Goal: Transaction & Acquisition: Register for event/course

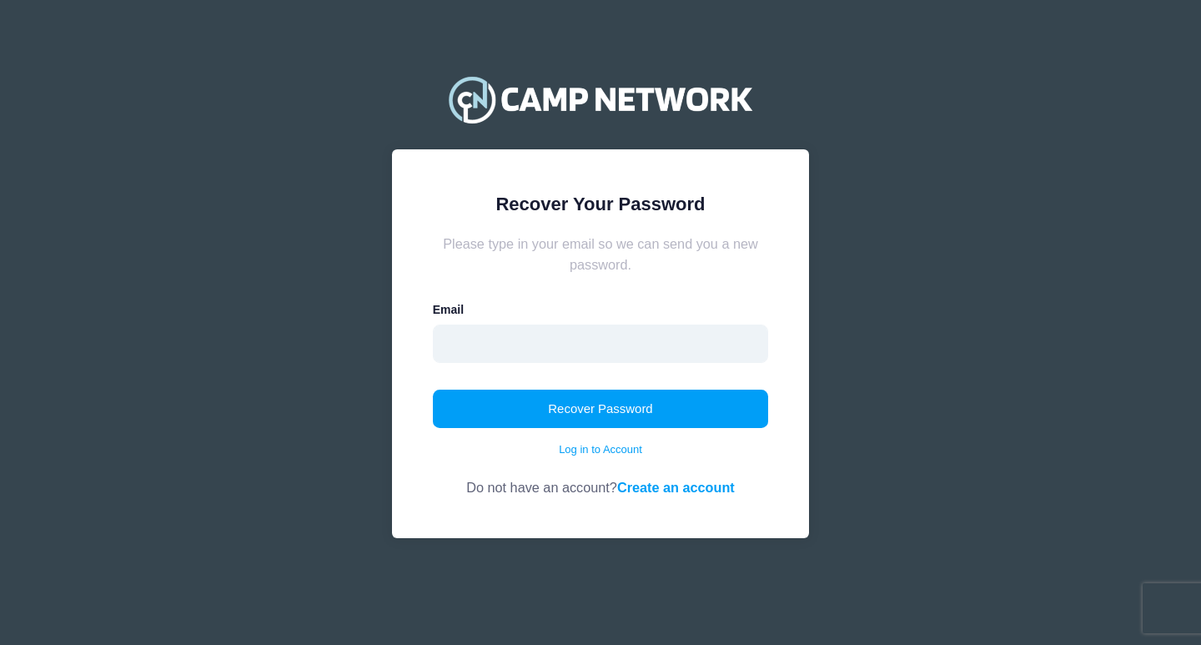
click at [612, 359] on input "email" at bounding box center [601, 344] width 336 height 38
type input "[EMAIL_ADDRESS][DOMAIN_NAME]"
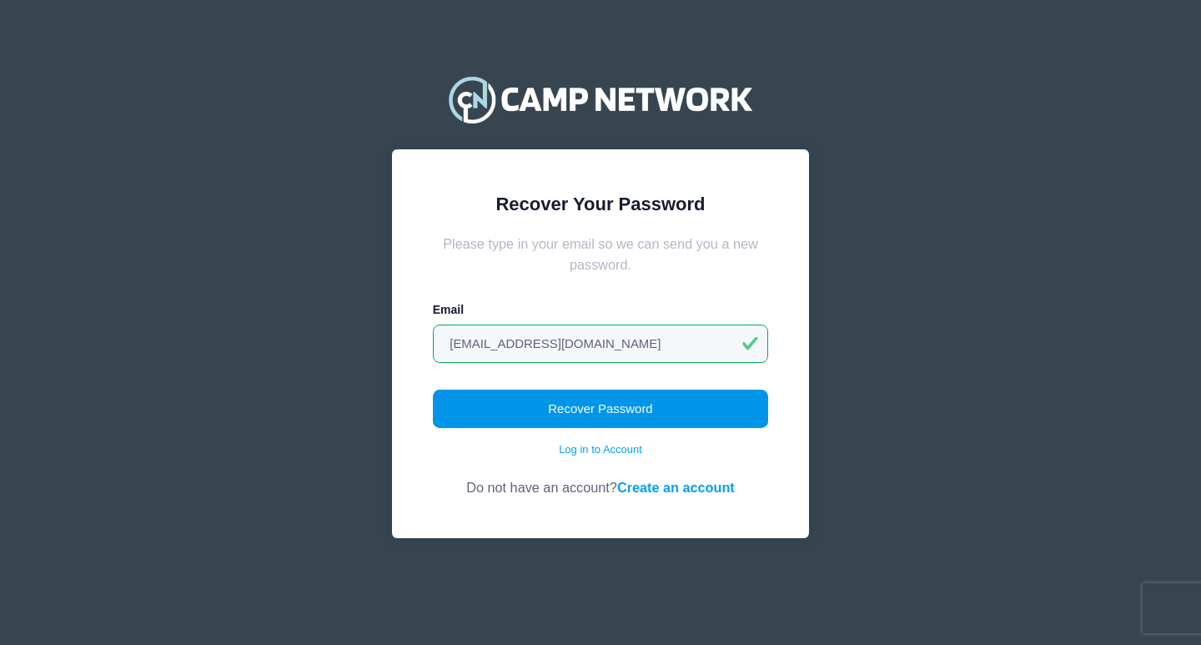
click at [493, 423] on button "Recover Password" at bounding box center [601, 409] width 336 height 38
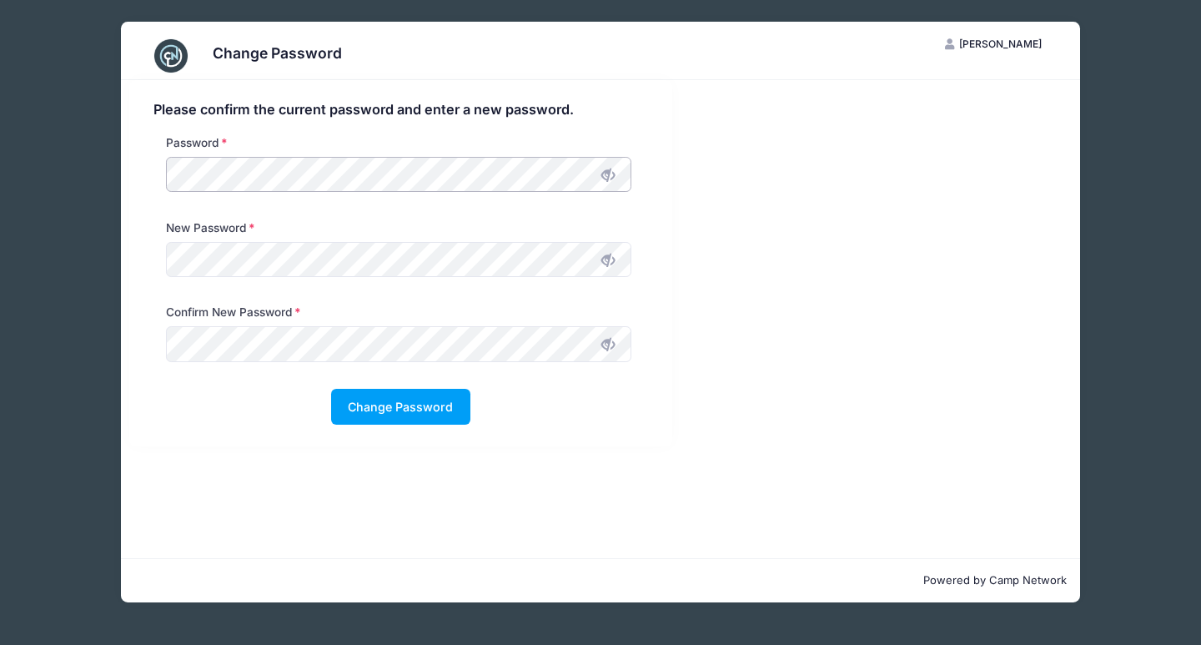
click at [42, 159] on div "Change Password TS [PERSON_NAME] My Account Logout Please confirm the current p…" at bounding box center [600, 312] width 1151 height 624
click at [359, 103] on h4 "Please confirm the current password and enter a new password." at bounding box center [401, 110] width 495 height 17
click at [433, 404] on button "Change Password" at bounding box center [400, 407] width 139 height 36
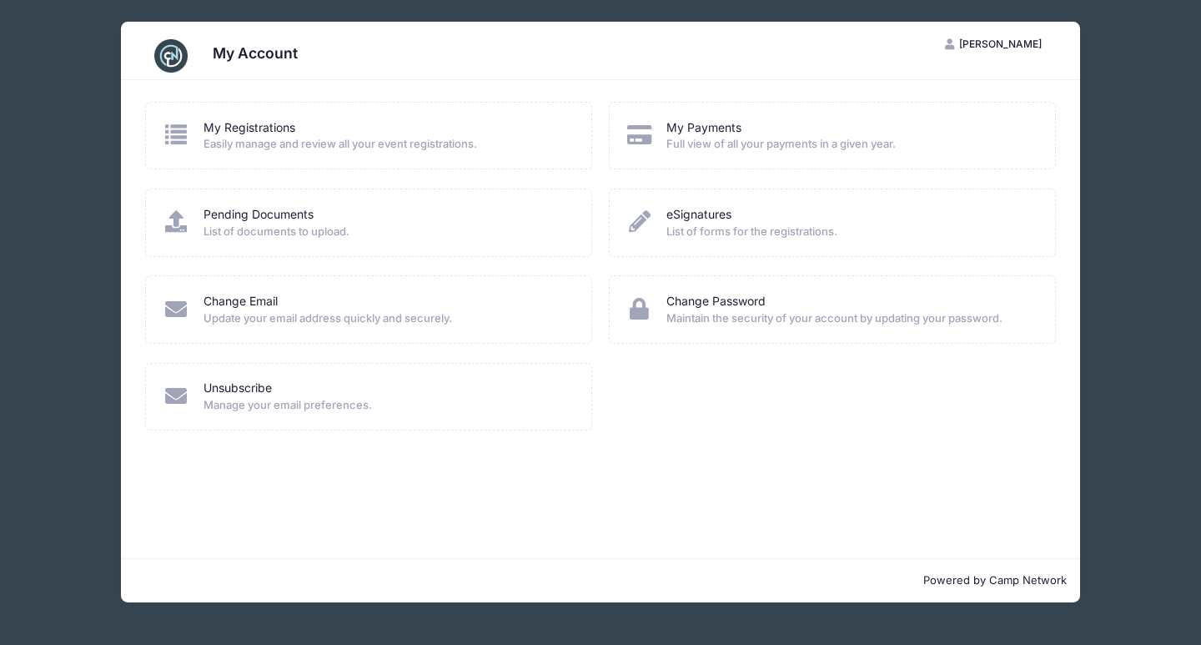
click at [753, 131] on div "My Payments" at bounding box center [850, 128] width 367 height 18
click at [1110, 204] on div "My Account TS Tanvee Subherwal My Account Logout My Registrations Easily manage…" at bounding box center [600, 312] width 1151 height 624
click at [248, 53] on h3 "My Account" at bounding box center [255, 53] width 85 height 18
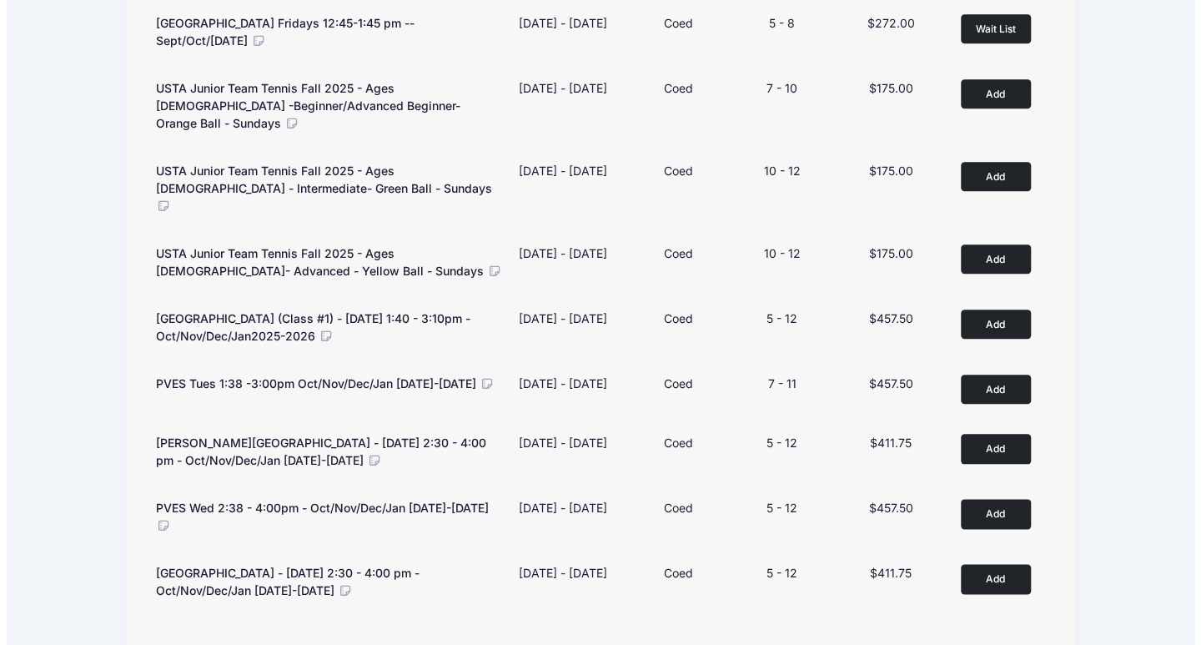
scroll to position [876, 0]
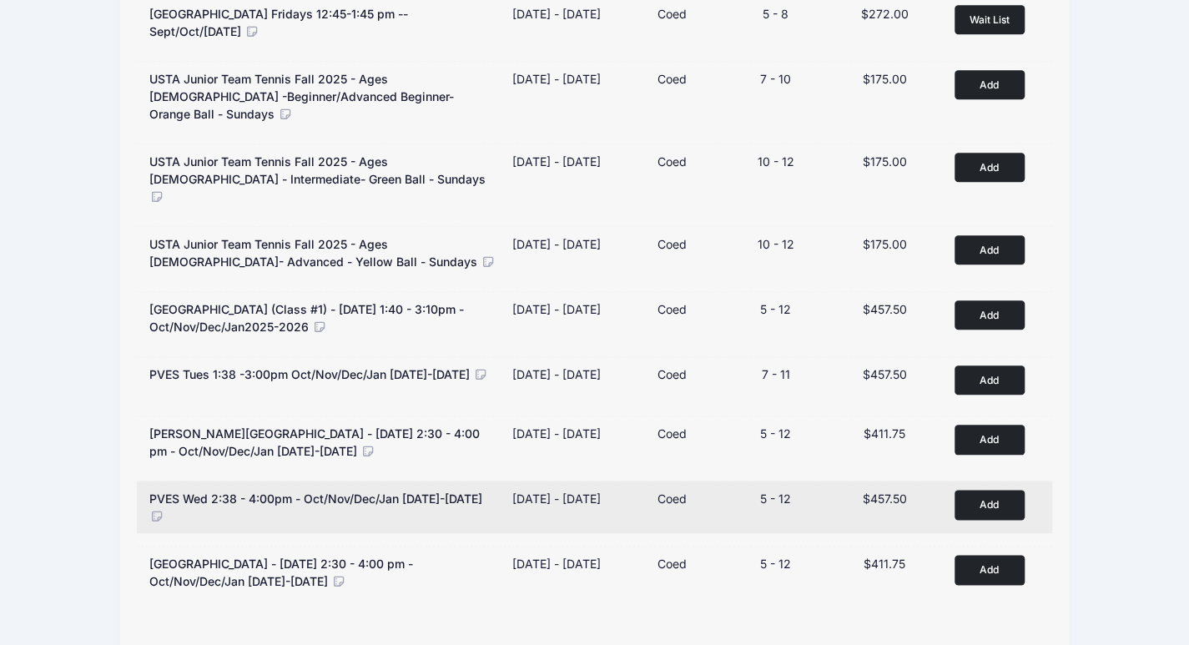
click at [1008, 490] on button "Add to Cart" at bounding box center [989, 504] width 70 height 29
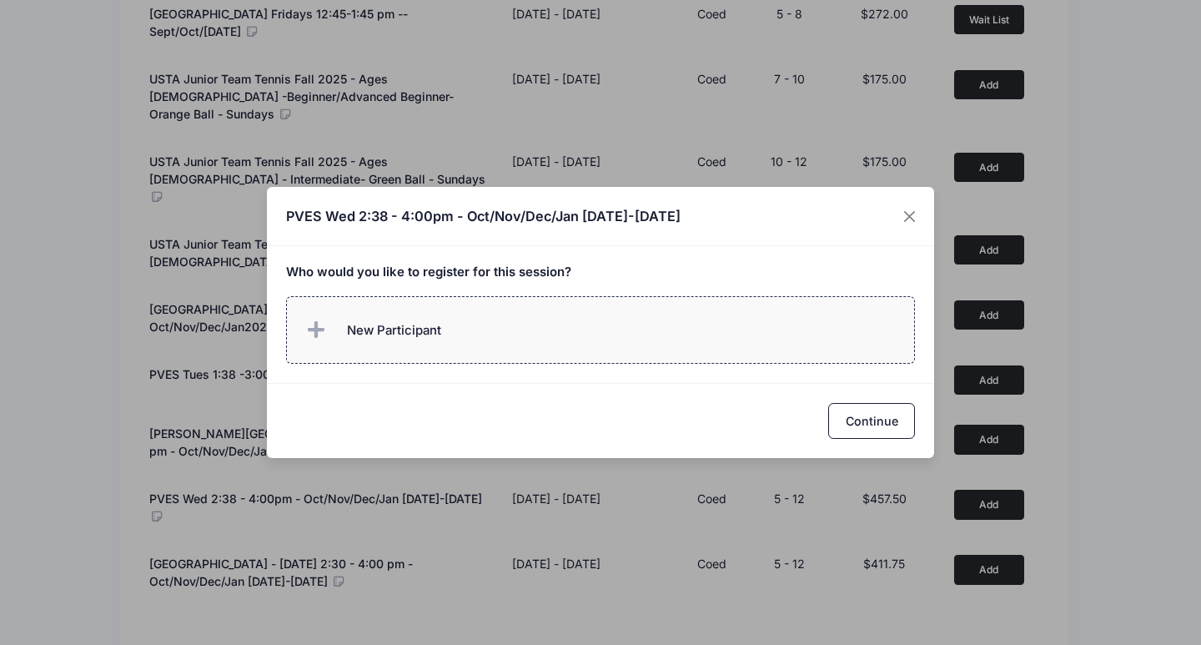
click at [611, 352] on label "New Participant" at bounding box center [601, 330] width 630 height 68
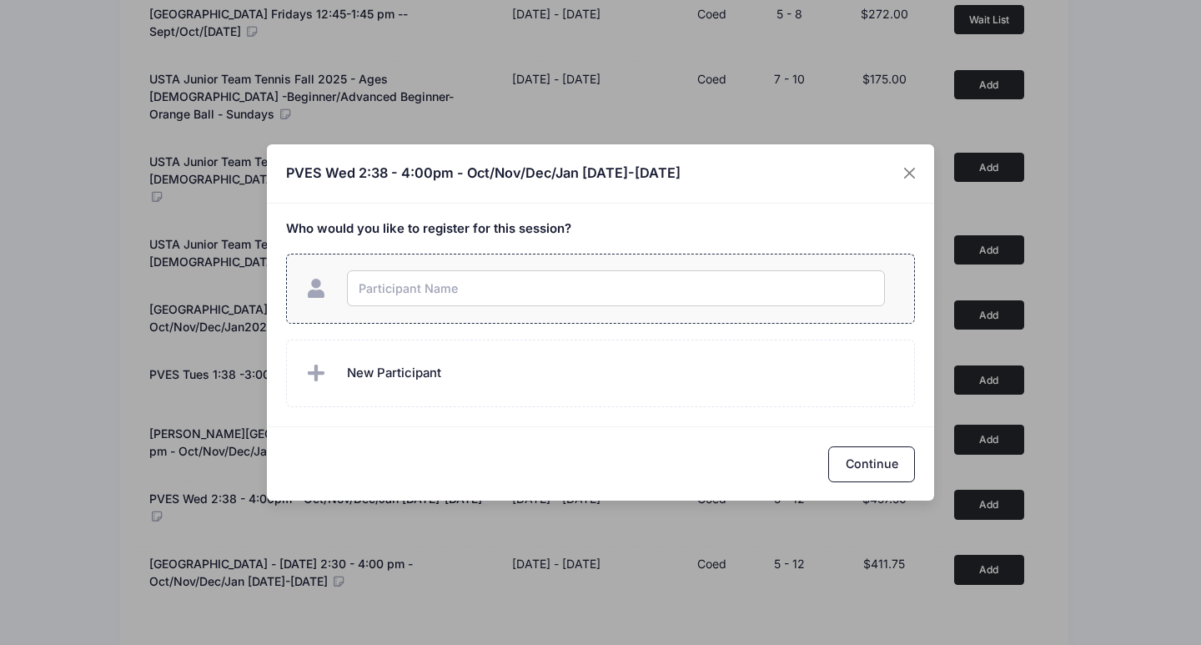
click at [551, 278] on input "text" at bounding box center [616, 288] width 538 height 36
type input "siya [PERSON_NAME]"
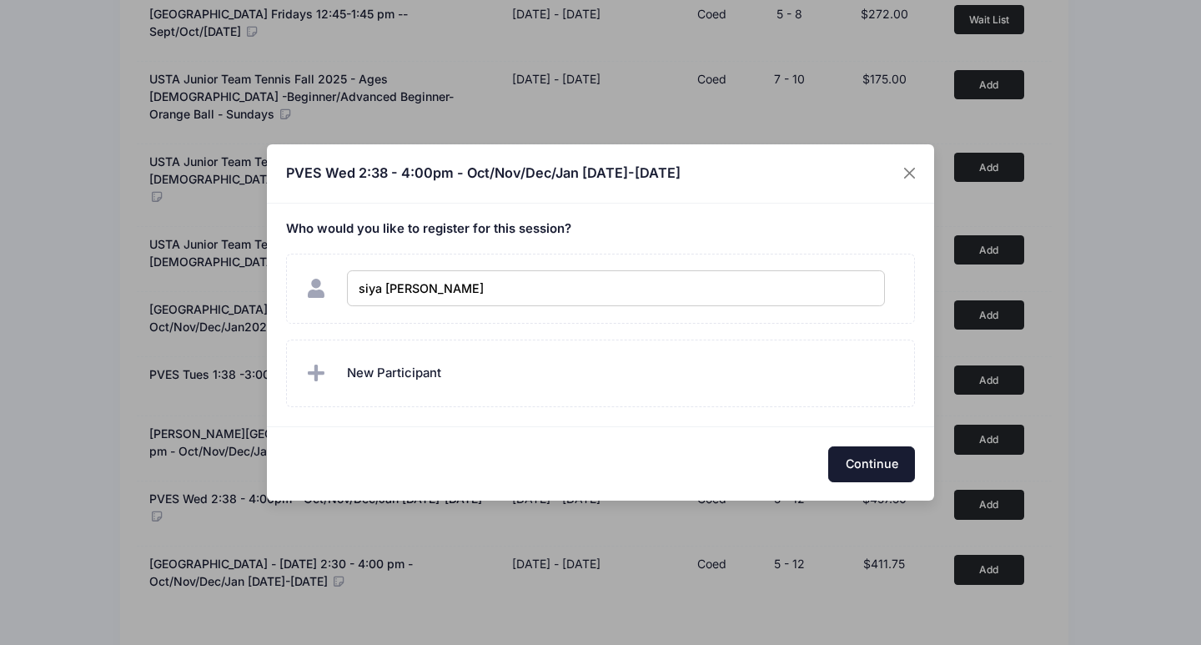
checkbox input "true"
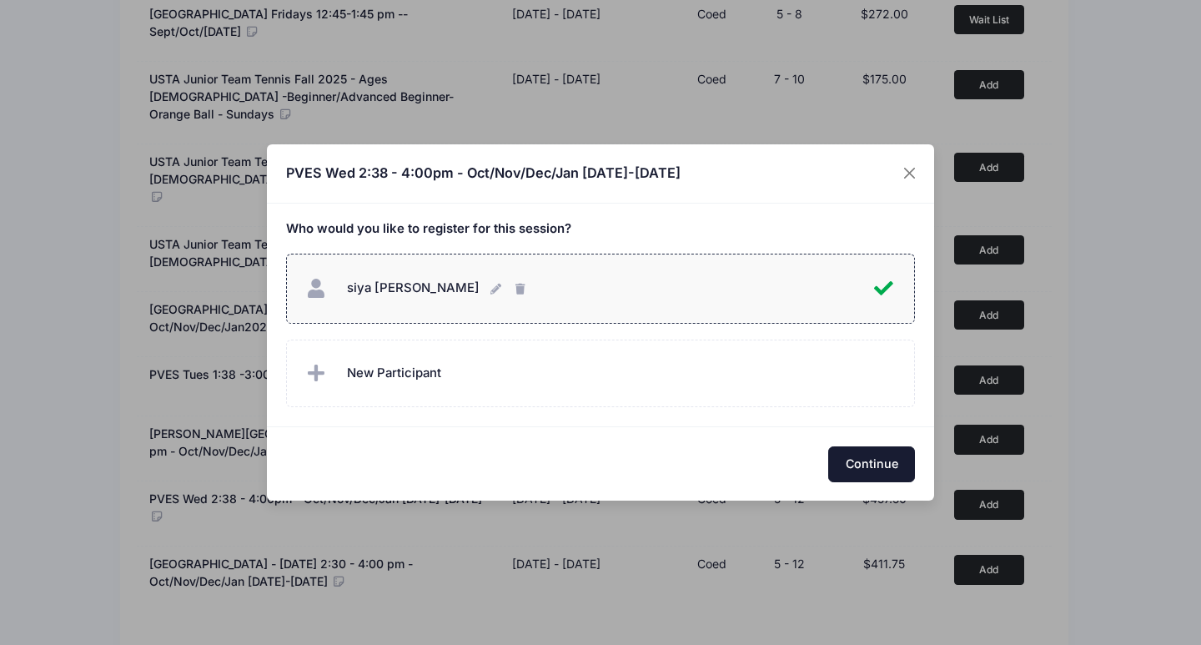
click at [894, 458] on button "Continue" at bounding box center [871, 464] width 87 height 36
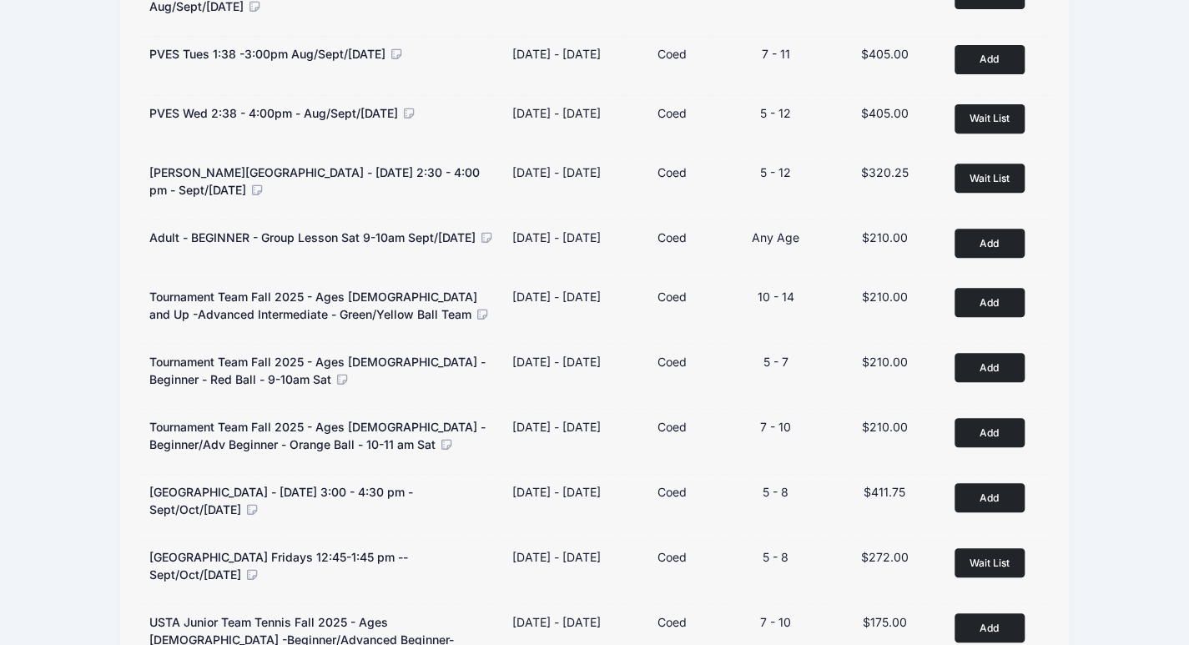
scroll to position [0, 0]
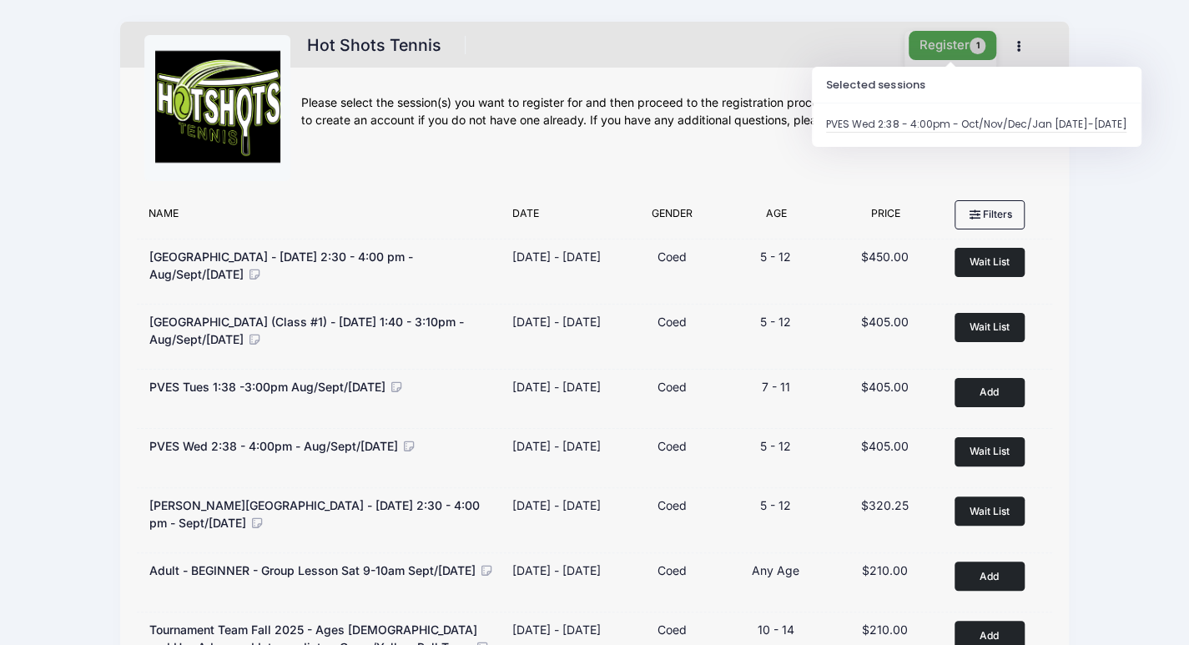
click at [946, 54] on button "Register 1" at bounding box center [953, 45] width 88 height 29
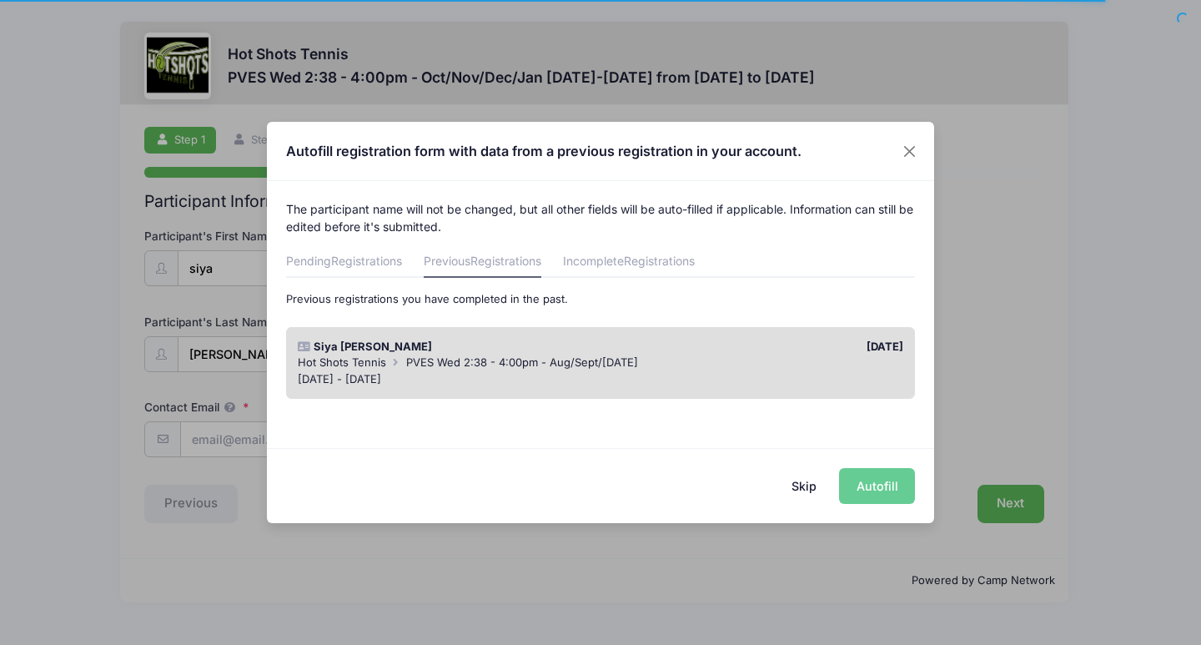
click at [839, 346] on div "[DATE]" at bounding box center [756, 347] width 311 height 17
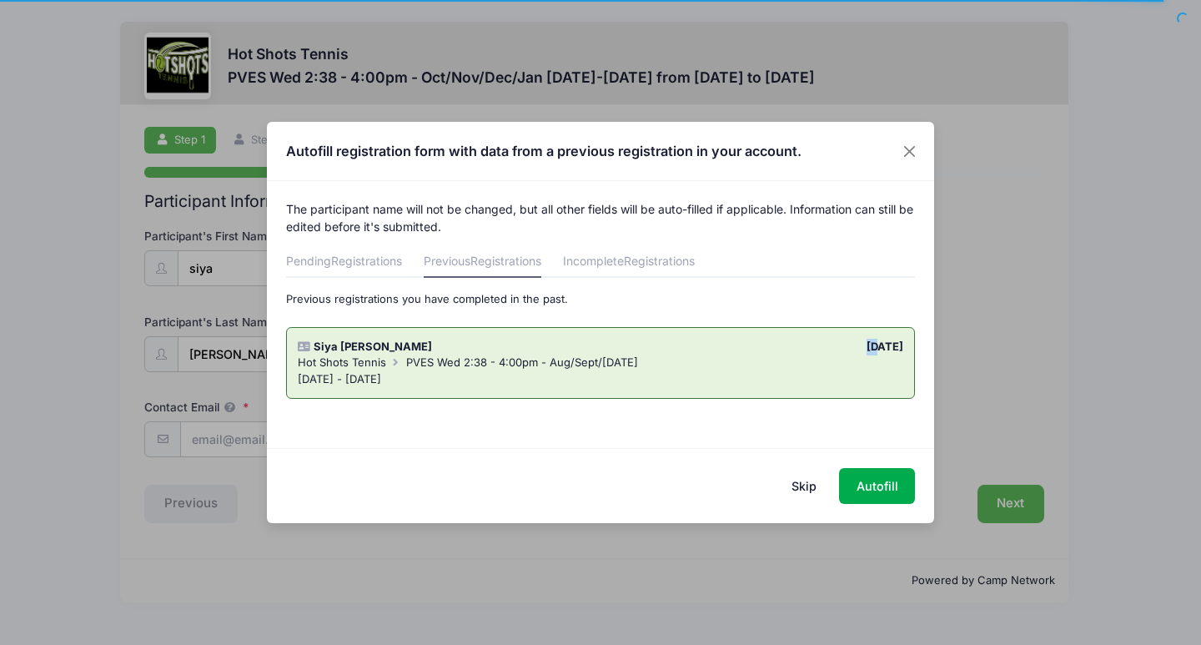
click at [839, 346] on div "05/08/2025" at bounding box center [756, 347] width 311 height 17
click at [889, 495] on button "Autofill" at bounding box center [877, 486] width 76 height 36
type input "[EMAIL_ADDRESS][DOMAIN_NAME]"
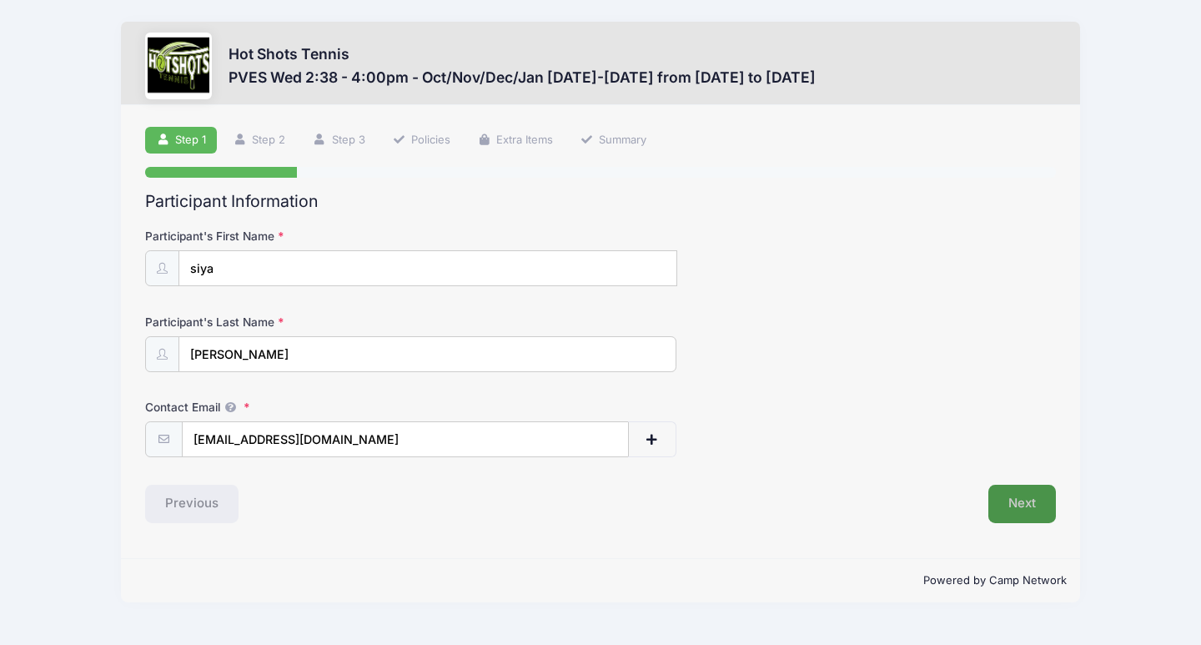
click at [1009, 491] on button "Next" at bounding box center [1023, 504] width 68 height 38
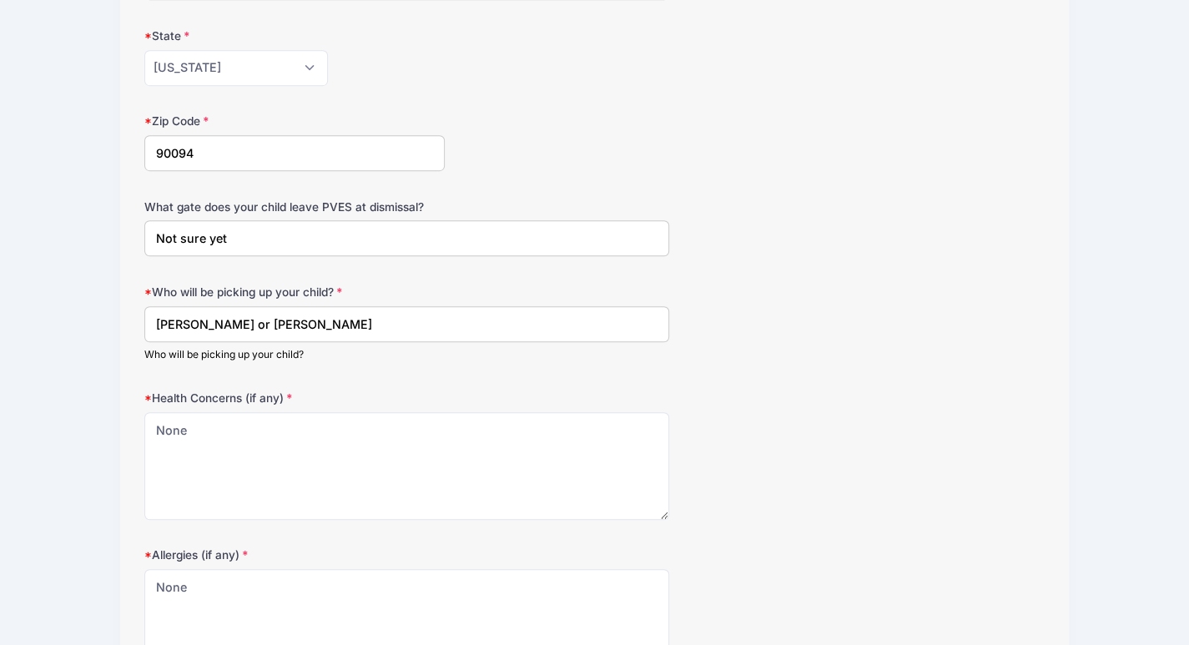
scroll to position [636, 0]
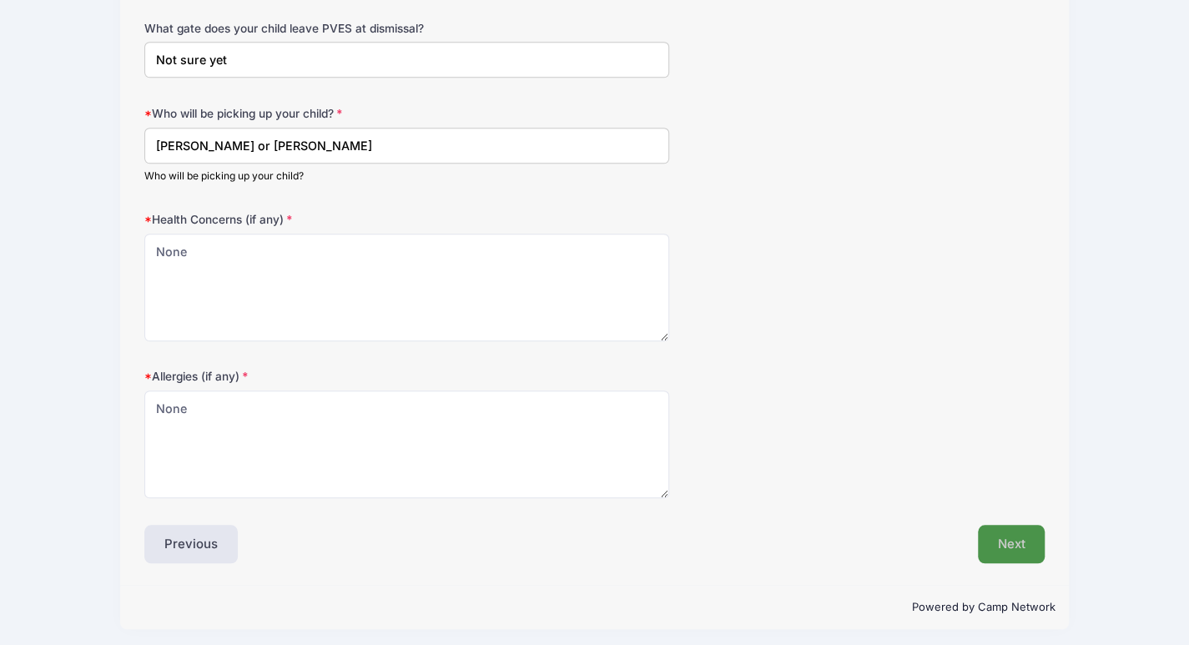
click at [1008, 549] on button "Next" at bounding box center [1012, 544] width 68 height 38
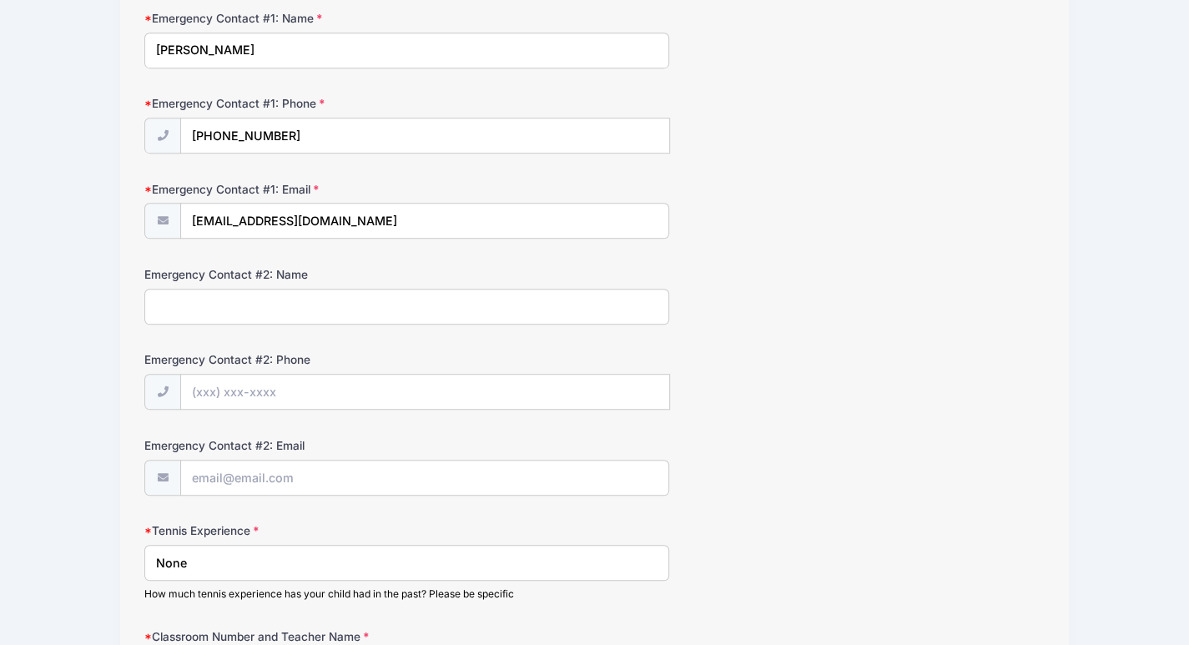
scroll to position [768, 0]
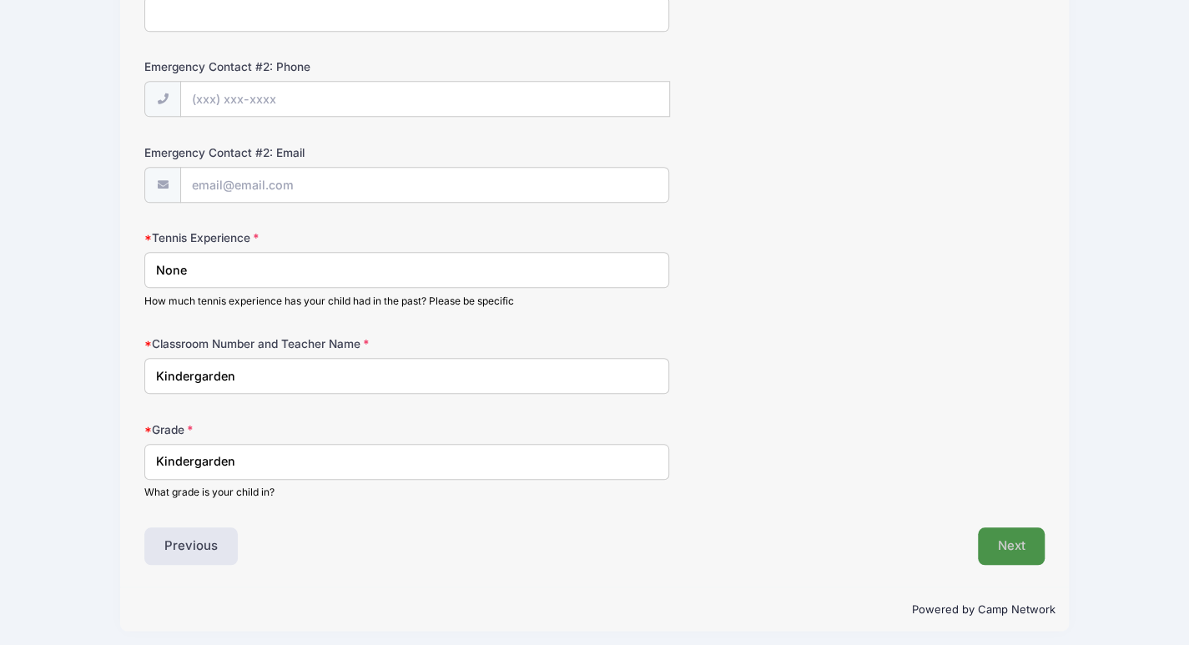
click at [999, 532] on button "Next" at bounding box center [1012, 546] width 68 height 38
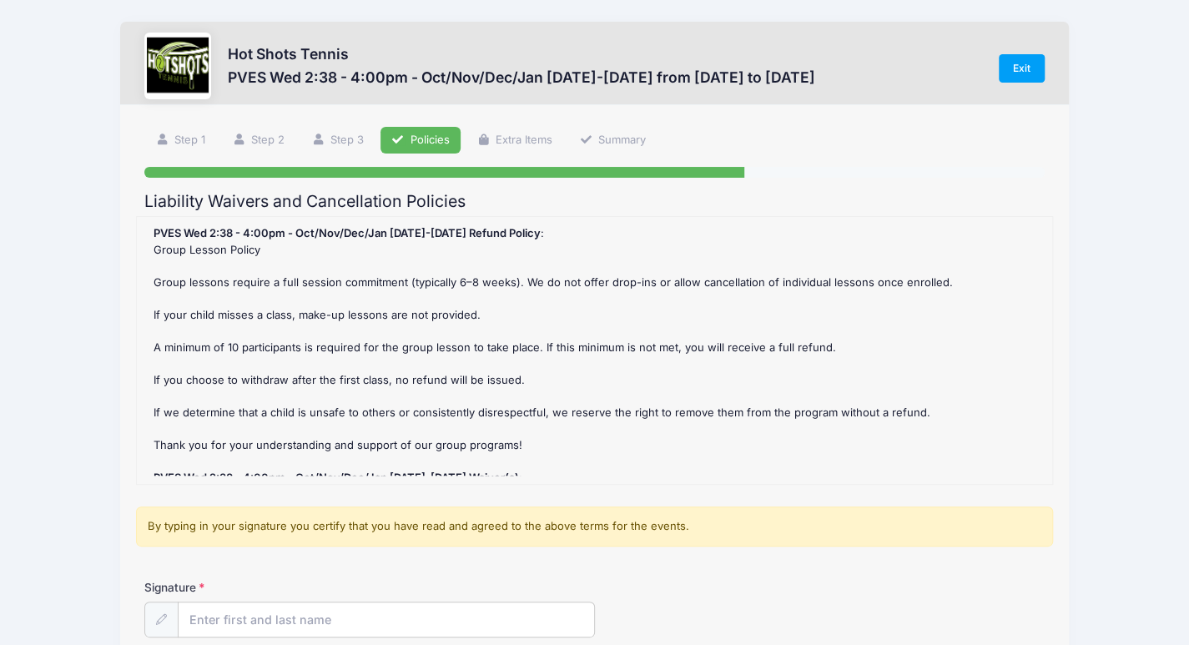
scroll to position [164, 0]
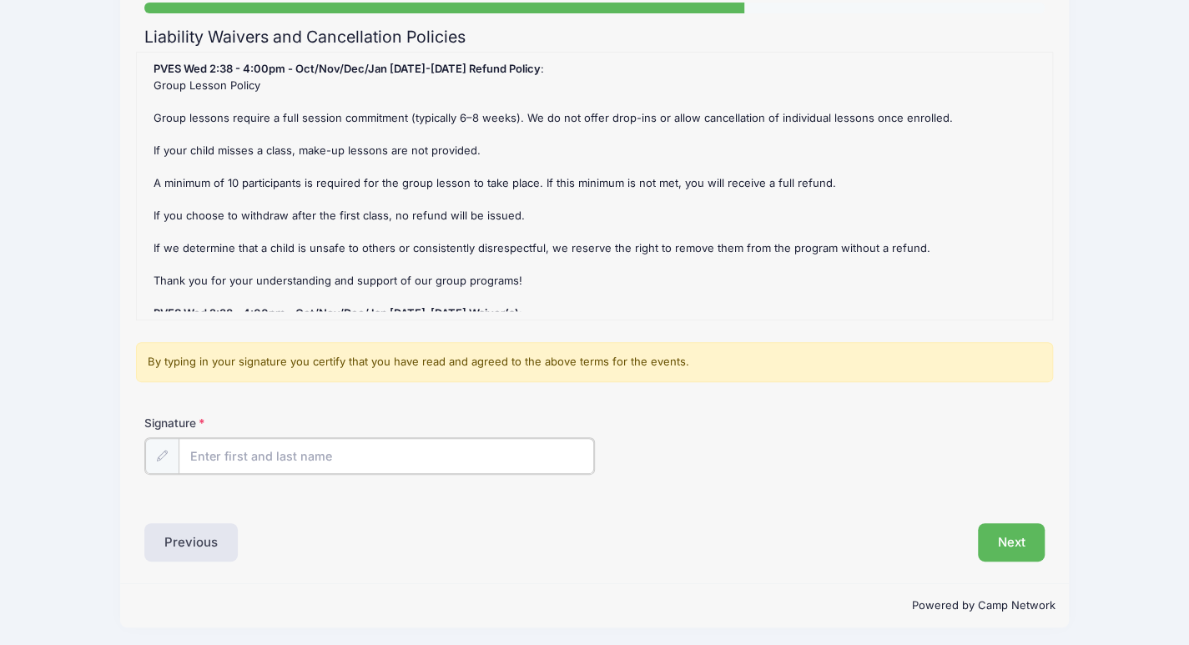
click at [425, 453] on input "Signature" at bounding box center [386, 456] width 415 height 36
type input "Tanvee Kumar Subherwal"
click at [1021, 540] on button "Next" at bounding box center [1012, 540] width 68 height 38
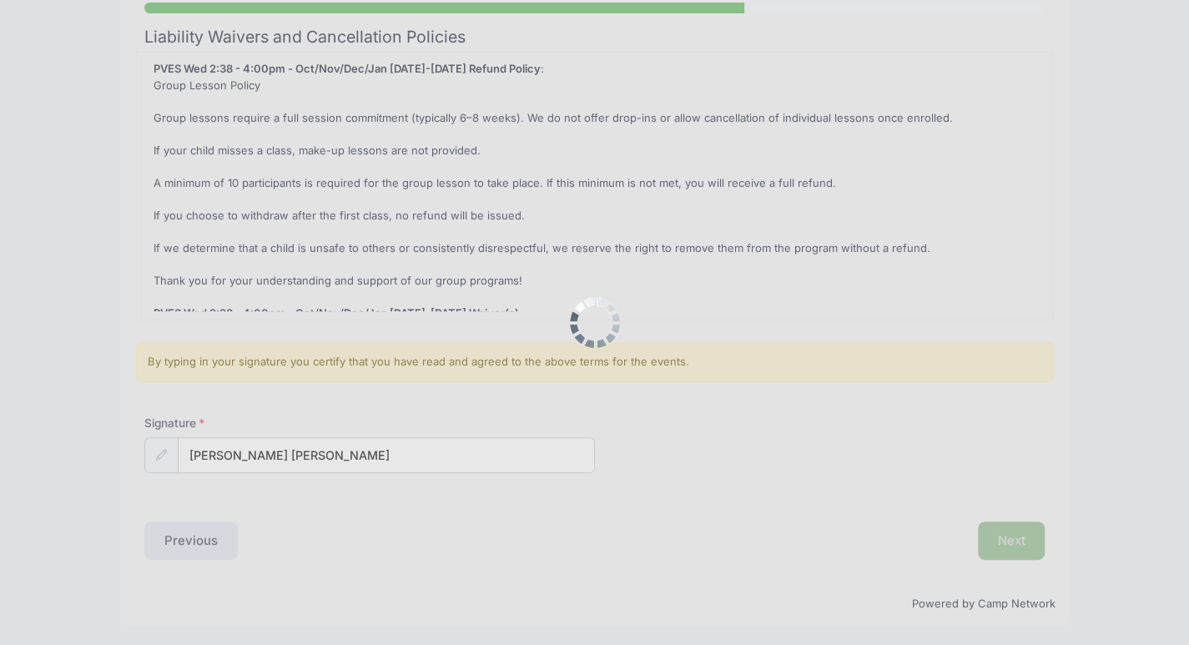
scroll to position [0, 0]
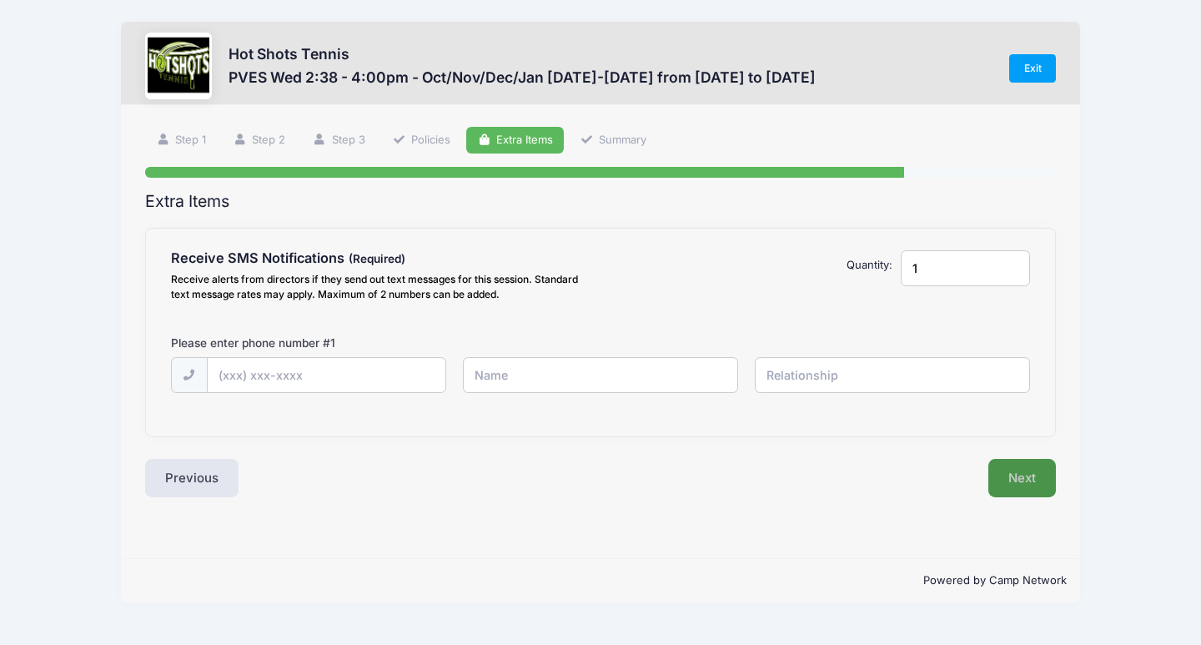
click at [1053, 470] on button "Next" at bounding box center [1023, 478] width 68 height 38
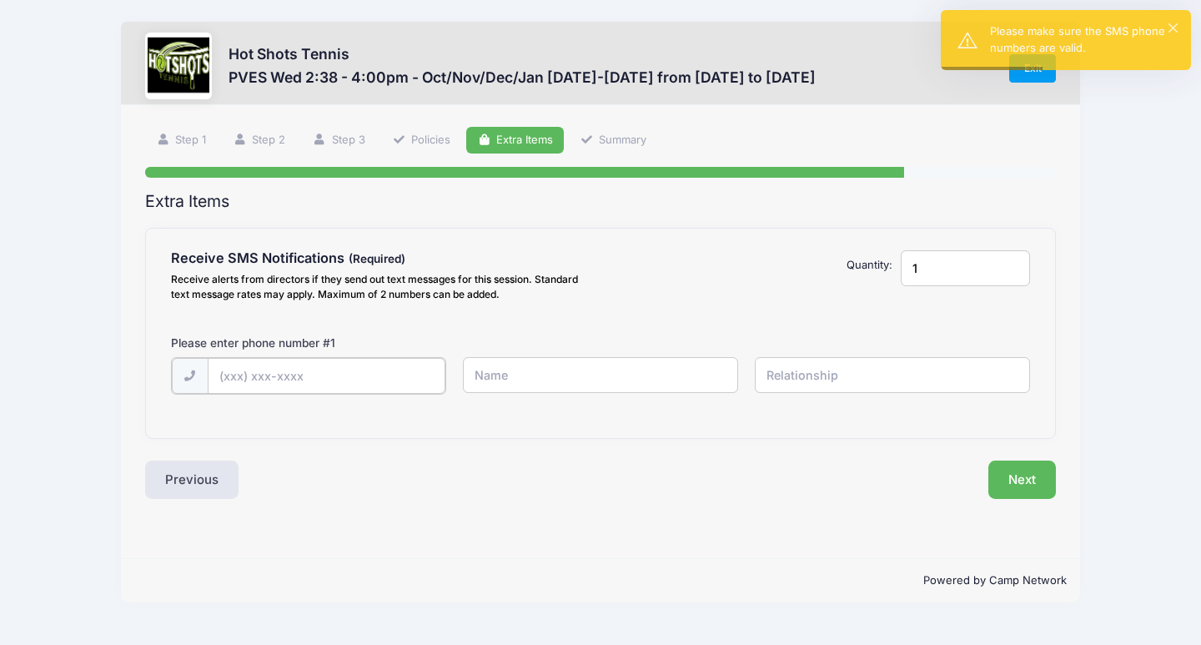
click at [382, 371] on input "text" at bounding box center [327, 376] width 238 height 36
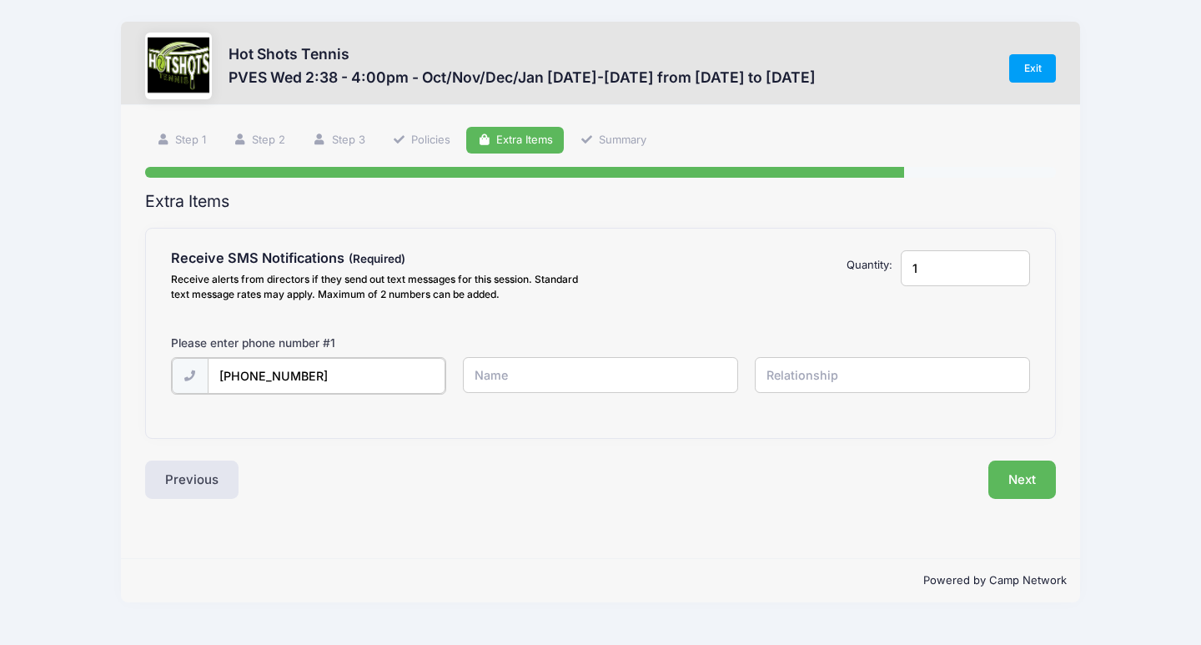
type input "(520) 548-9882"
click at [565, 371] on input "text" at bounding box center [601, 375] width 276 height 36
type input "t"
type input "Tanvee"
type input "Mom"
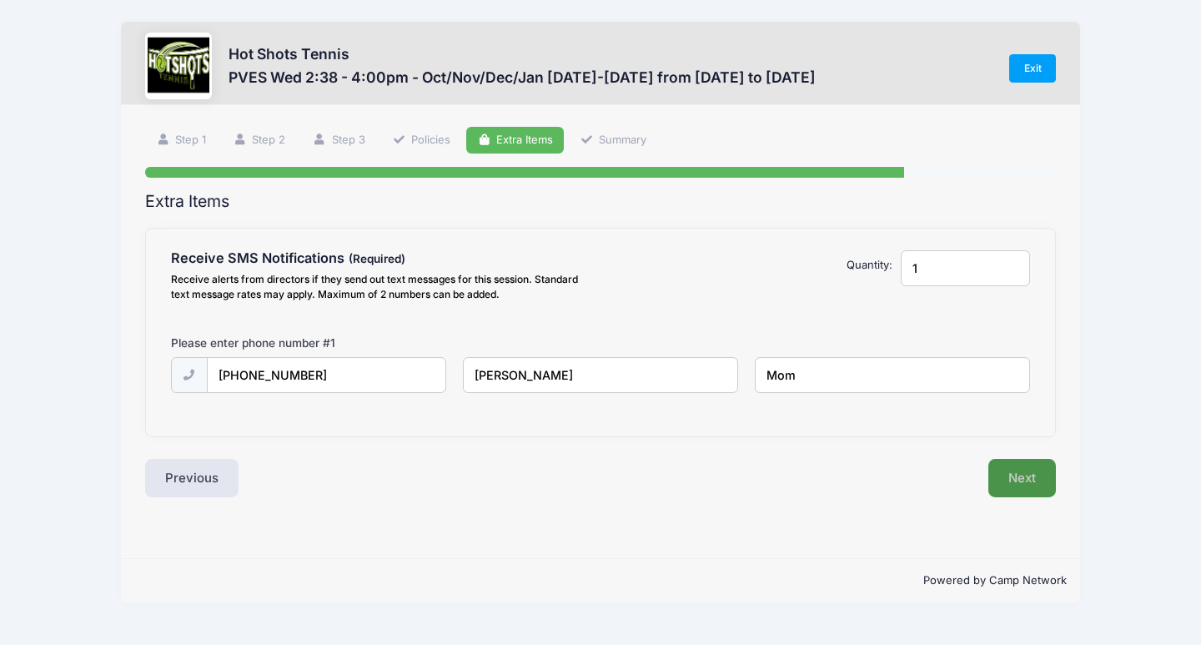
click at [1034, 480] on button "Next" at bounding box center [1023, 478] width 68 height 38
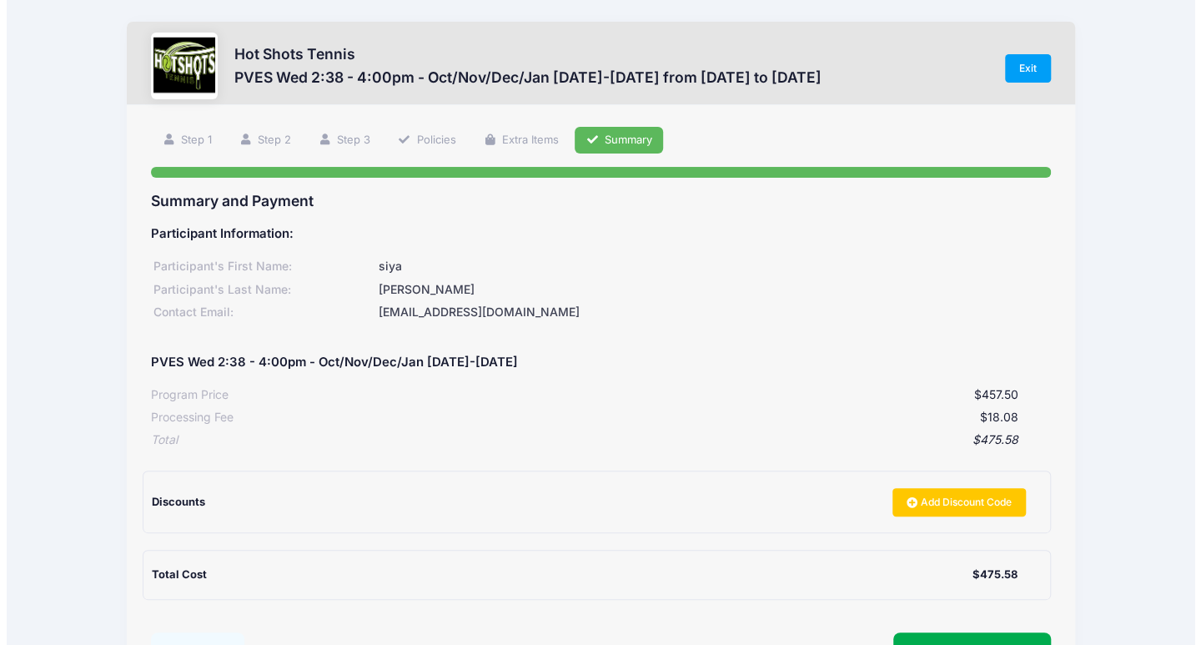
scroll to position [144, 0]
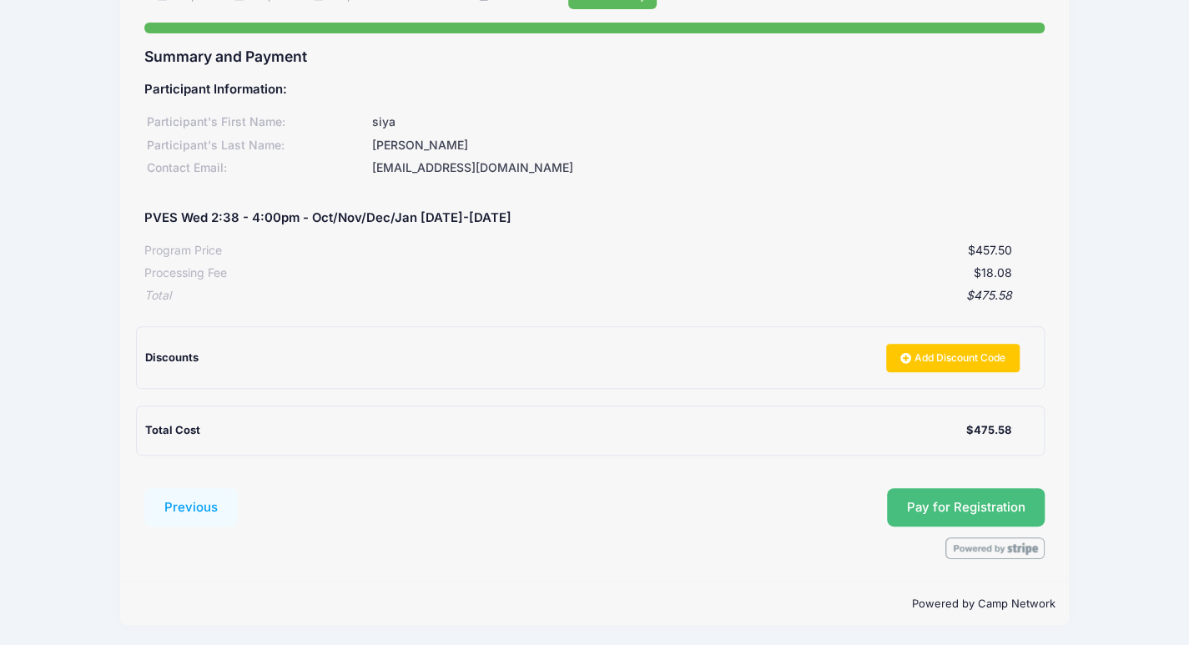
click at [941, 514] on button "Pay for Registration" at bounding box center [966, 507] width 159 height 38
